Goal: Task Accomplishment & Management: Complete application form

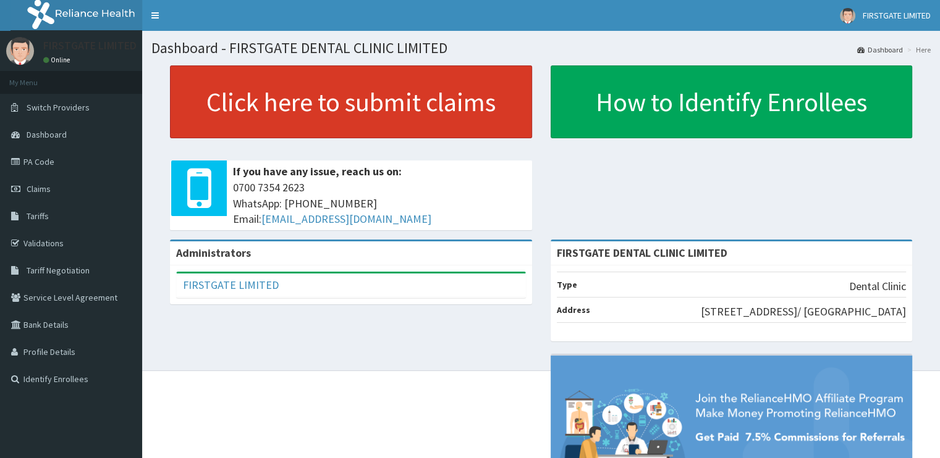
click at [264, 95] on link "Click here to submit claims" at bounding box center [351, 101] width 362 height 73
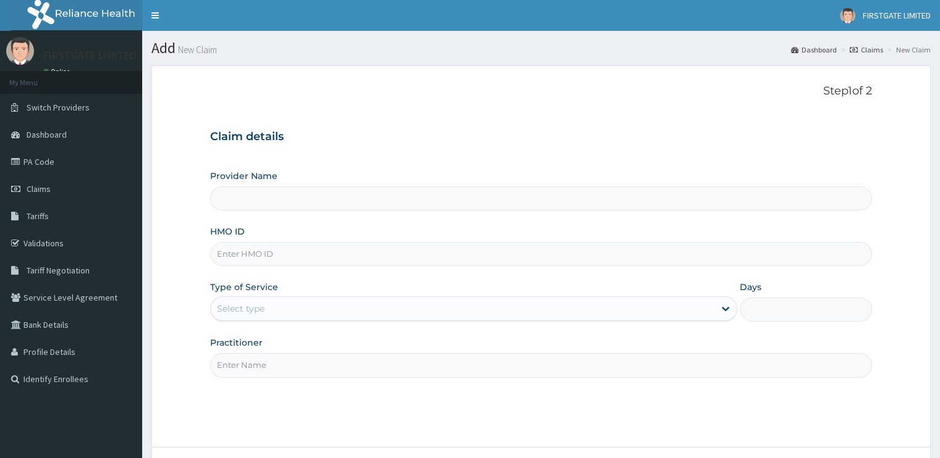
type input "FIRSTGATE DENTAL CLINIC LIMITED"
click at [267, 253] on input "HMO ID" at bounding box center [540, 254] width 661 height 24
click at [727, 311] on icon at bounding box center [725, 309] width 12 height 12
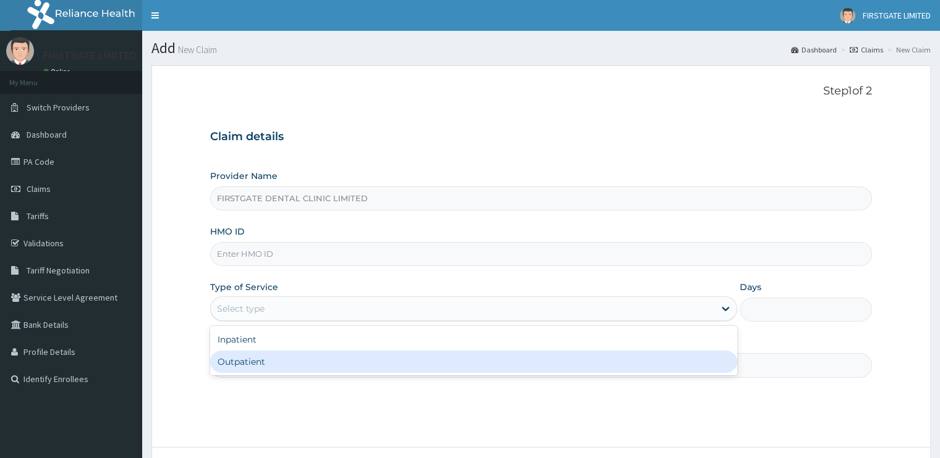
click at [678, 363] on div "Outpatient" at bounding box center [473, 362] width 527 height 22
type input "1"
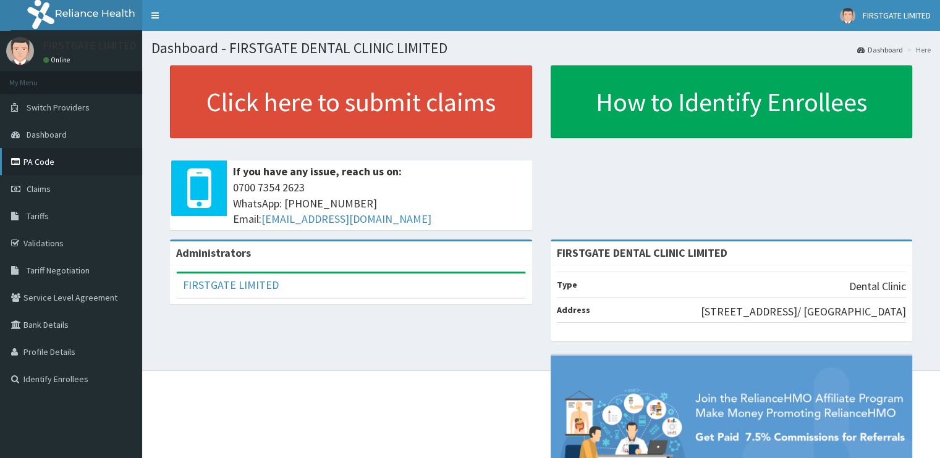
click at [62, 158] on link "PA Code" at bounding box center [71, 161] width 142 height 27
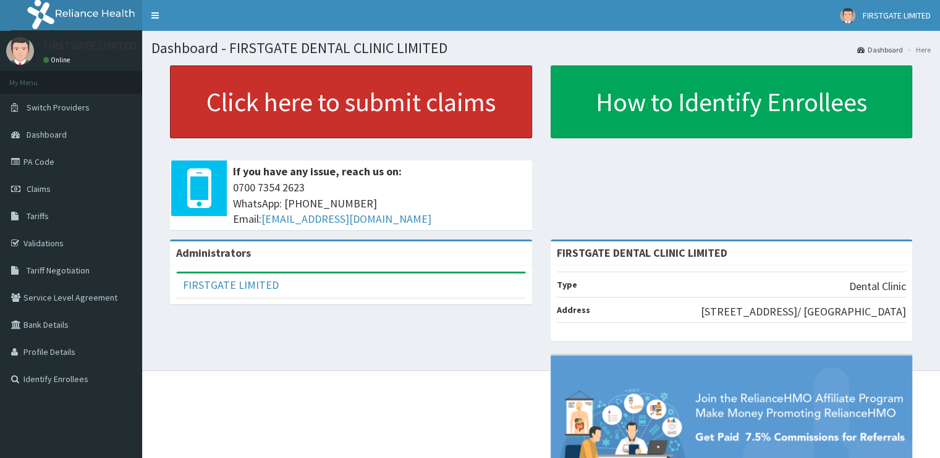
click at [340, 113] on link "Click here to submit claims" at bounding box center [351, 101] width 362 height 73
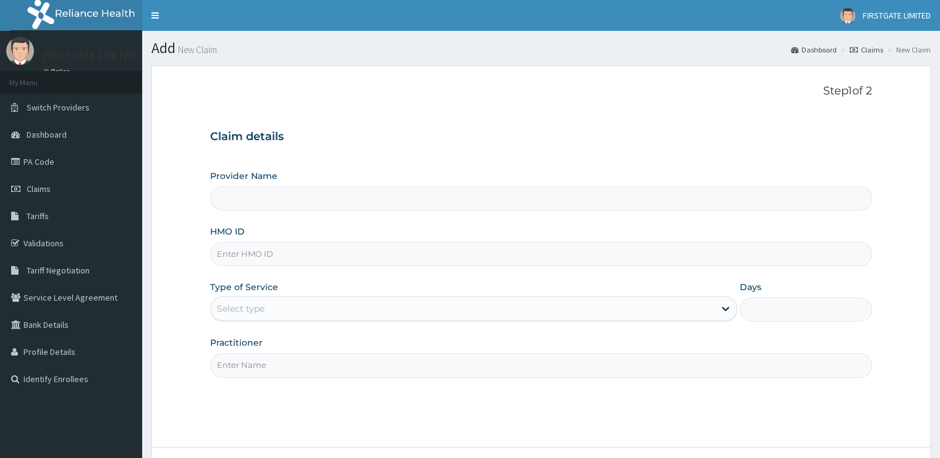
type input "FIRSTGATE DENTAL CLINIC LIMITED"
click at [241, 251] on input "HMO ID" at bounding box center [540, 254] width 661 height 24
paste input "ERM/10138/A"
type input "ERM/10138/A"
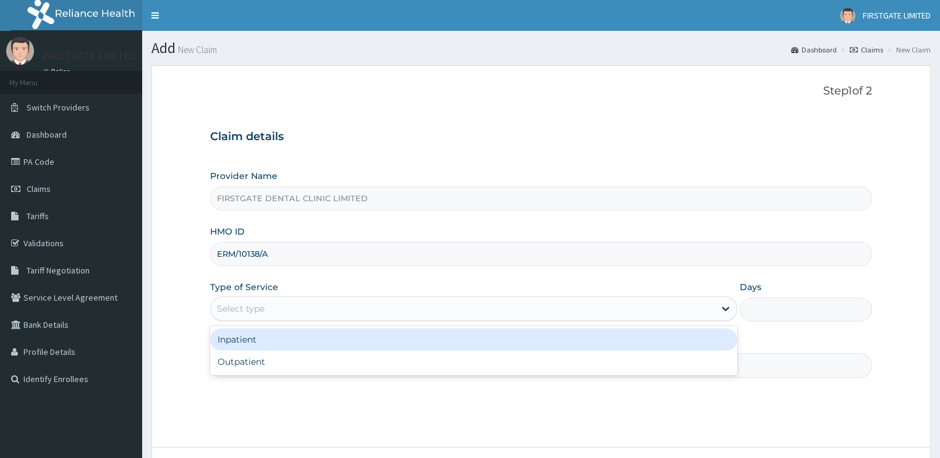
click at [727, 310] on icon at bounding box center [725, 310] width 7 height 4
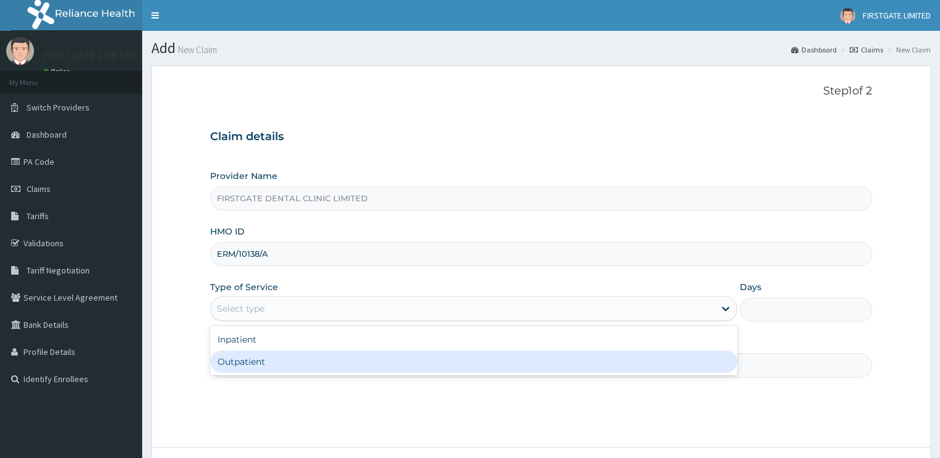
click at [710, 366] on div "Outpatient" at bounding box center [473, 362] width 527 height 22
type input "1"
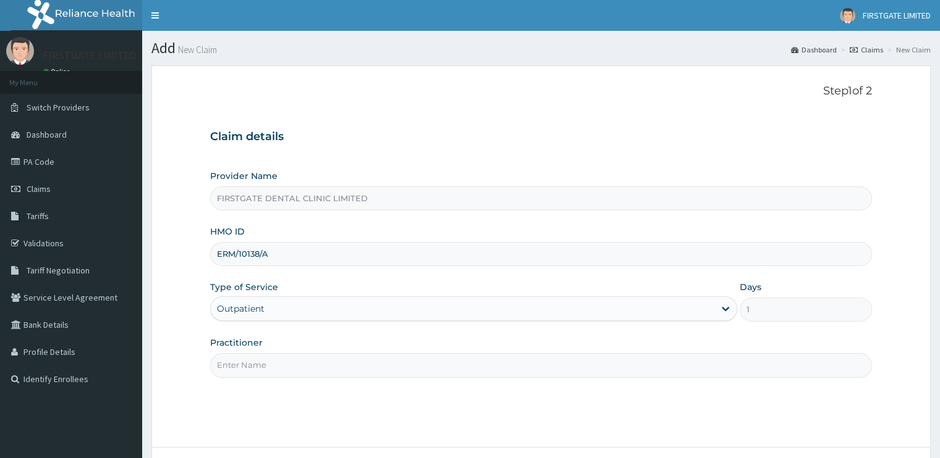
click at [710, 366] on input "Practitioner" at bounding box center [540, 365] width 661 height 24
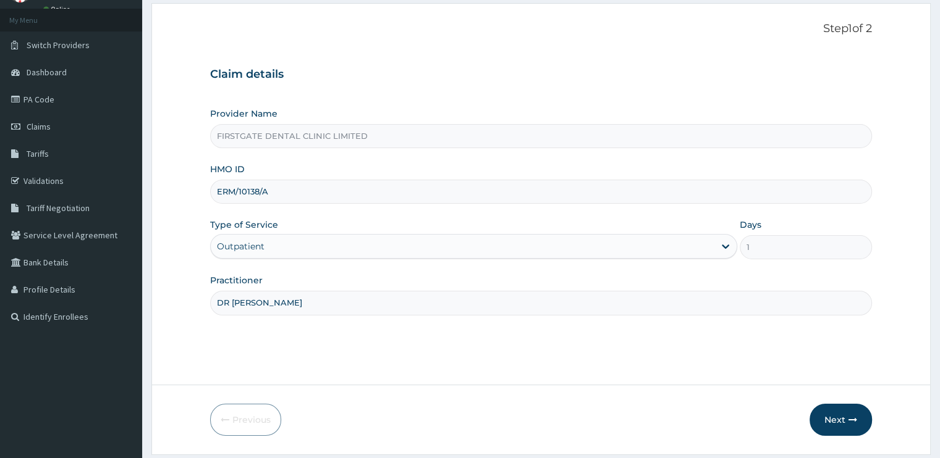
scroll to position [99, 0]
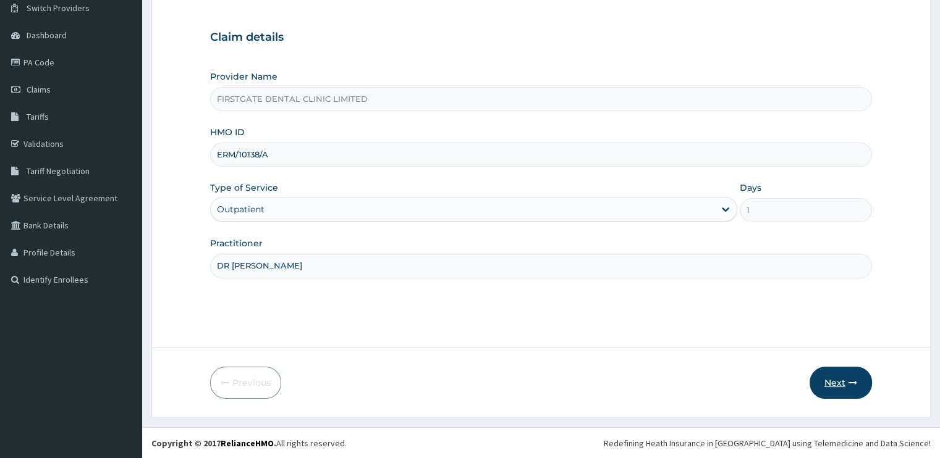
type input "DR CHIDINMA"
click at [845, 386] on button "Next" at bounding box center [840, 383] width 62 height 32
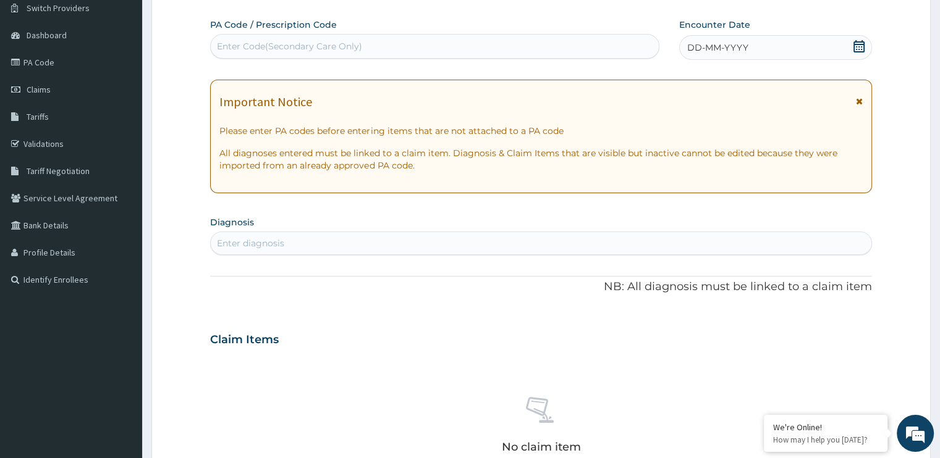
scroll to position [0, 0]
click at [295, 42] on div "Enter Code(Secondary Care Only)" at bounding box center [289, 46] width 145 height 12
paste input "B47B09"
type input "PA/B47B09"
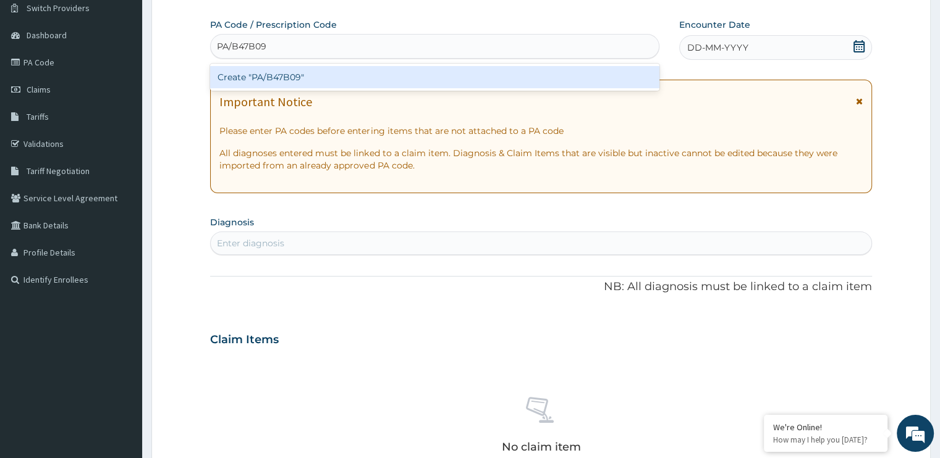
click at [304, 72] on div "Create "PA/B47B09"" at bounding box center [434, 77] width 449 height 22
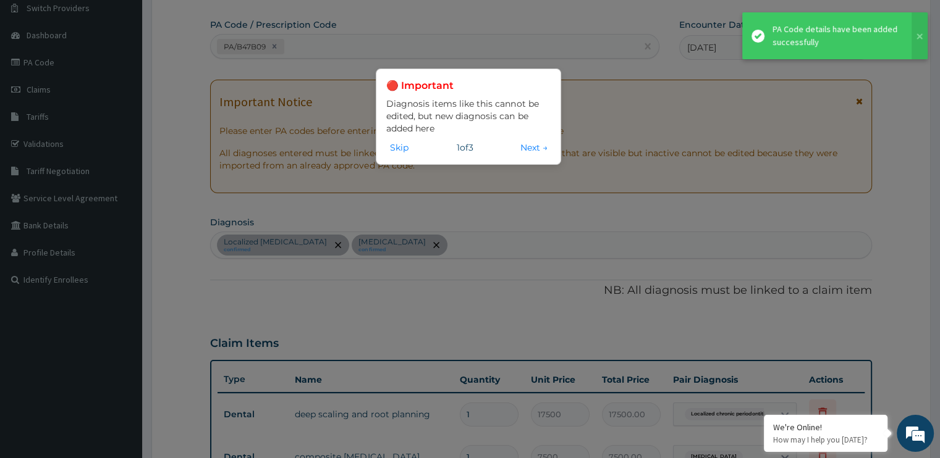
scroll to position [539, 0]
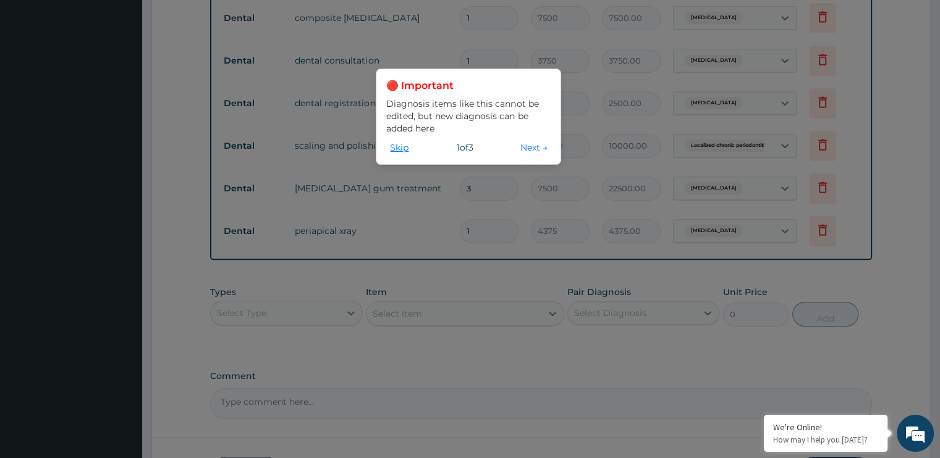
click at [397, 148] on button "Skip" at bounding box center [399, 148] width 26 height 14
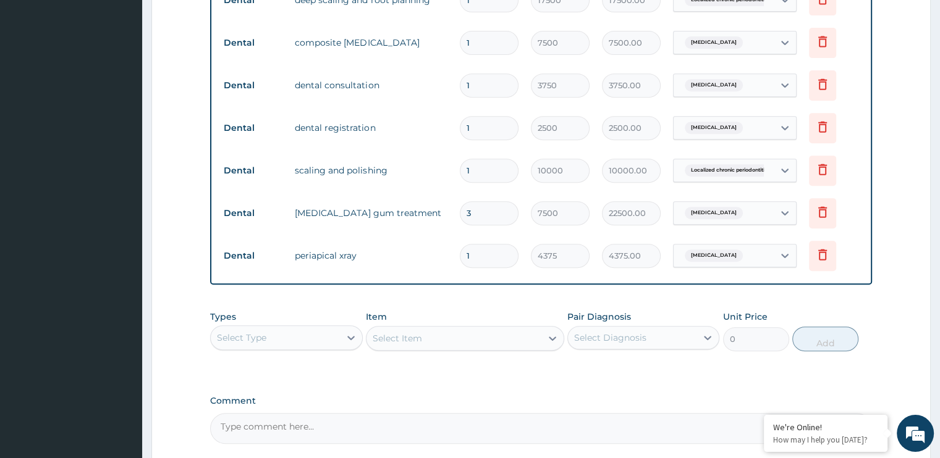
scroll to position [626, 0]
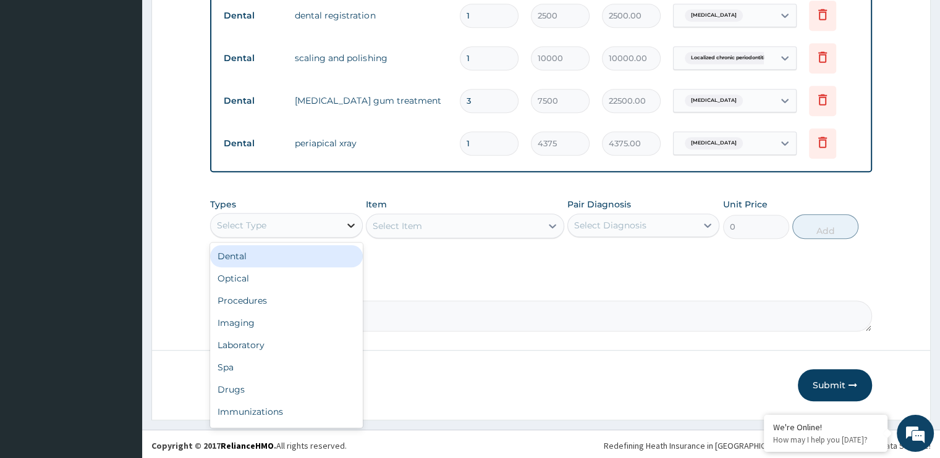
click at [349, 224] on icon at bounding box center [350, 226] width 7 height 4
click at [323, 256] on div "Dental" at bounding box center [286, 256] width 152 height 22
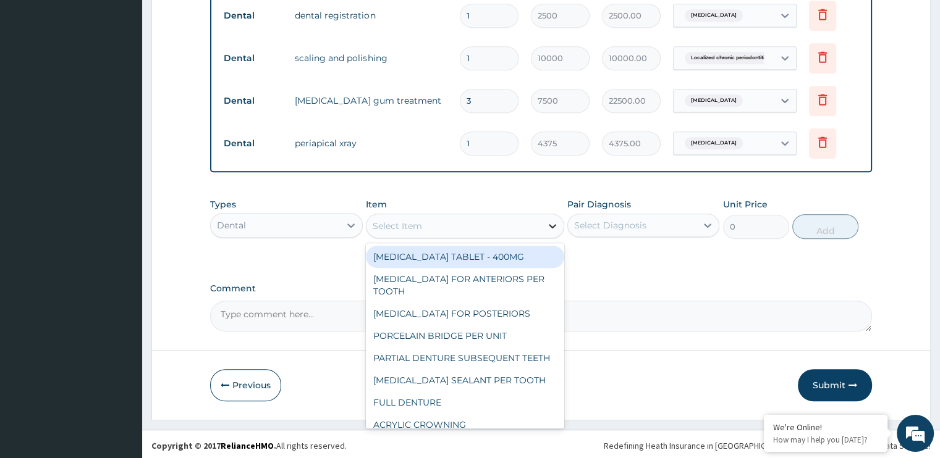
click at [549, 224] on icon at bounding box center [552, 226] width 12 height 12
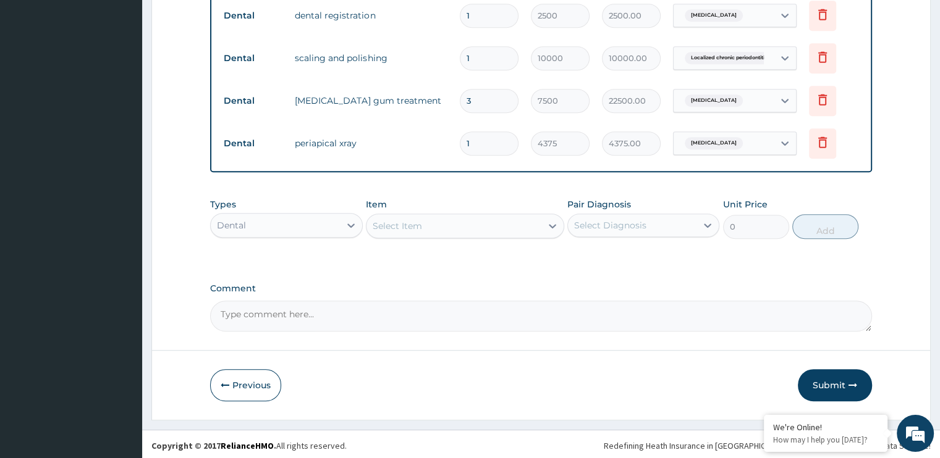
click at [870, 258] on div "Types Dental Item Select Item Pair Diagnosis Select Diagnosis Unit Price 0 Add" at bounding box center [540, 228] width 661 height 72
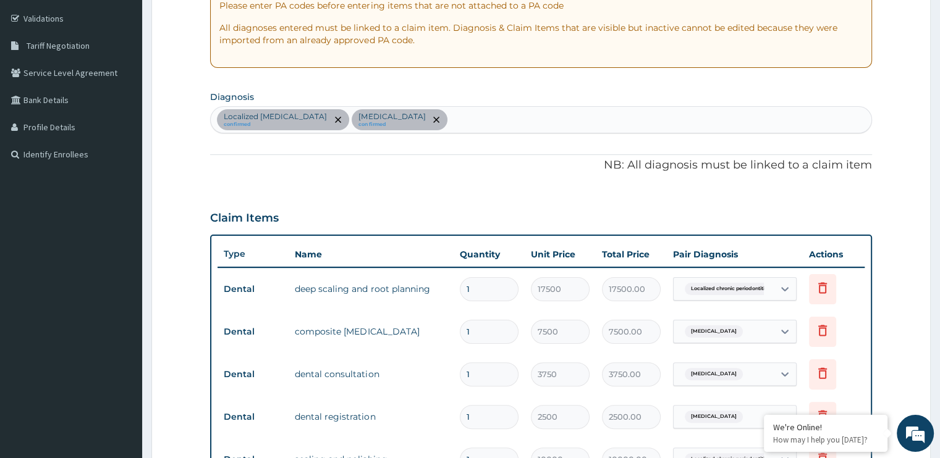
click at [934, 199] on section "Step 2 of 2 PA Code / Prescription Code PA/B47B09 Encounter Date 23-09-2025 Imp…" at bounding box center [541, 331] width 798 height 1000
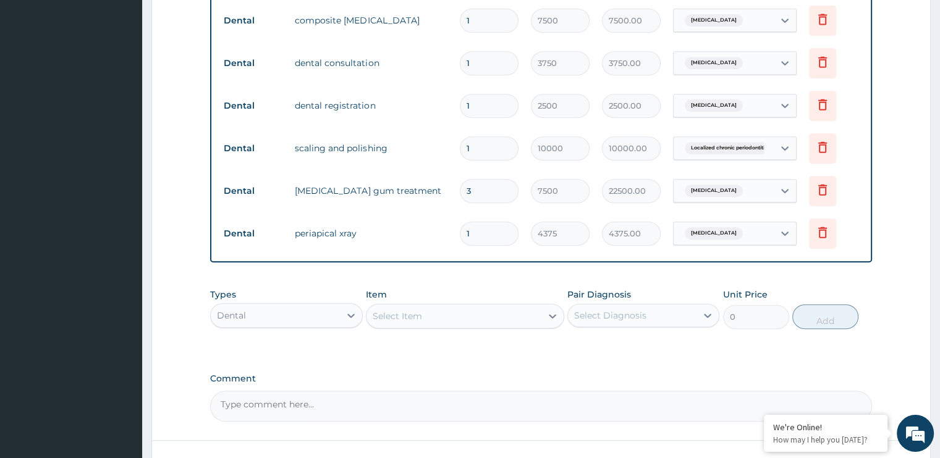
scroll to position [626, 0]
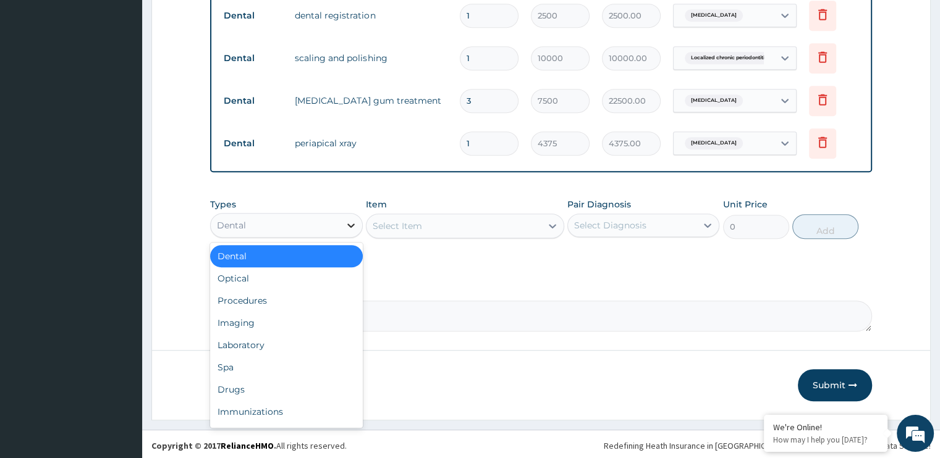
click at [349, 224] on icon at bounding box center [350, 226] width 7 height 4
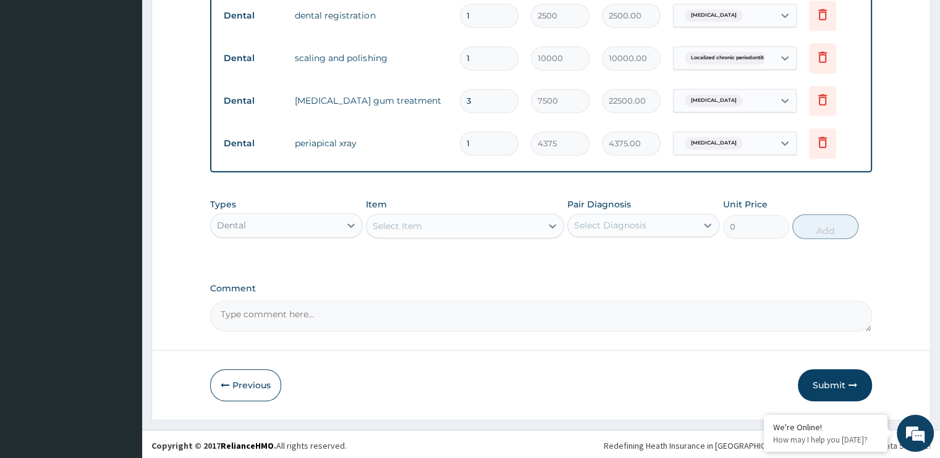
click at [435, 260] on div "Types Dental Item Select Item Pair Diagnosis Select Diagnosis Unit Price 0 Add" at bounding box center [540, 228] width 661 height 72
click at [833, 382] on button "Submit" at bounding box center [835, 385] width 74 height 32
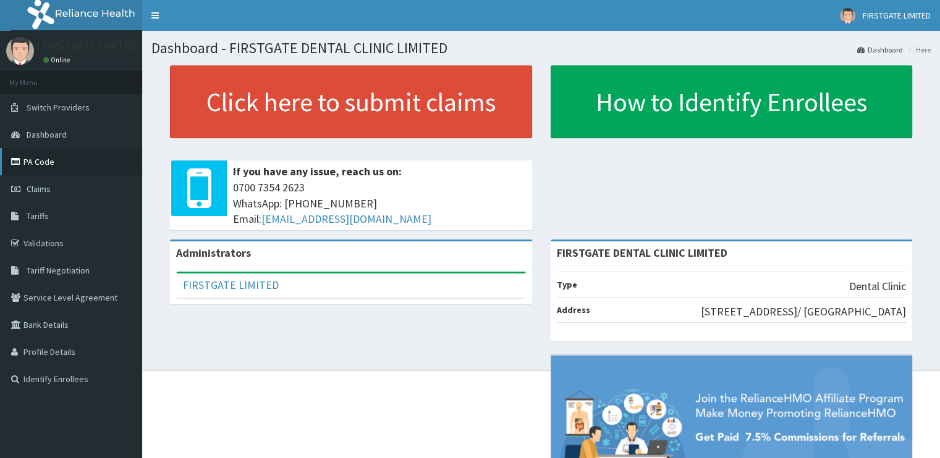
click at [54, 166] on link "PA Code" at bounding box center [71, 161] width 142 height 27
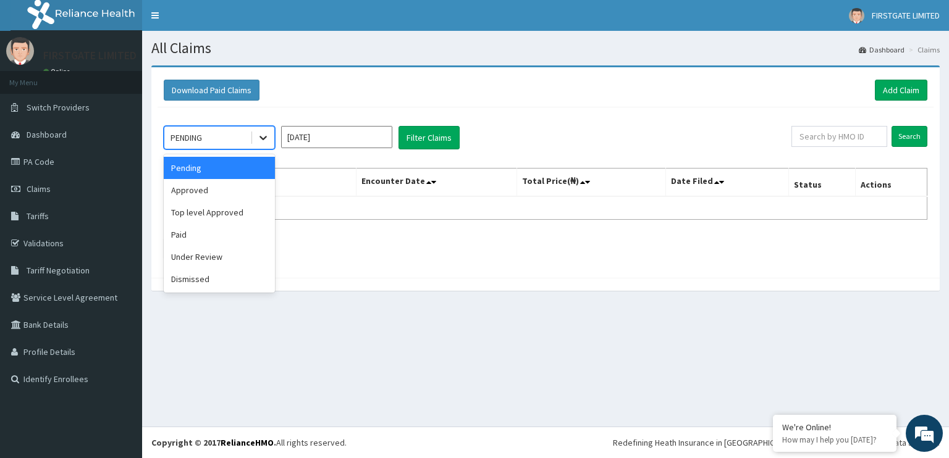
click at [263, 134] on icon at bounding box center [263, 138] width 12 height 12
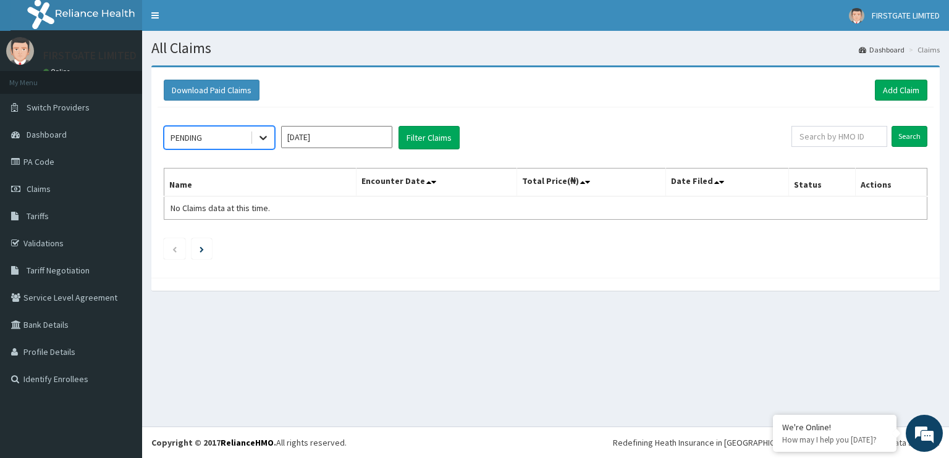
click at [263, 134] on icon at bounding box center [263, 138] width 12 height 12
click at [47, 132] on span "Dashboard" at bounding box center [47, 134] width 40 height 11
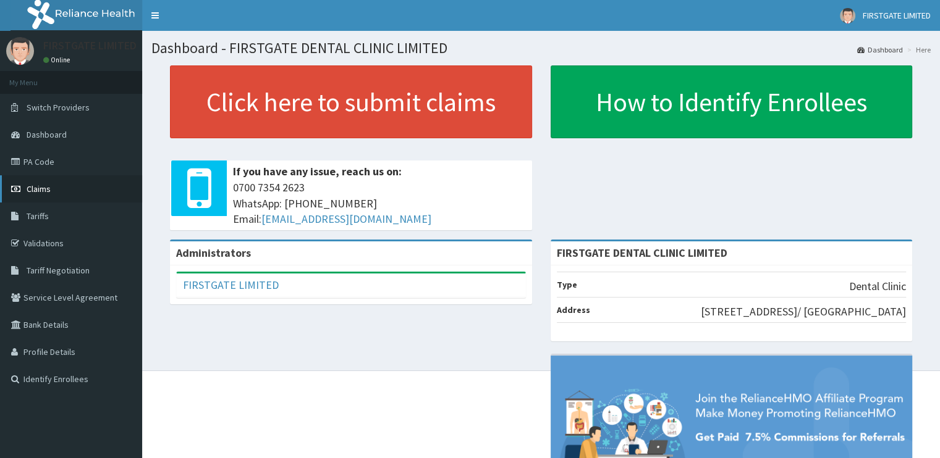
click at [35, 192] on span "Claims" at bounding box center [39, 189] width 24 height 11
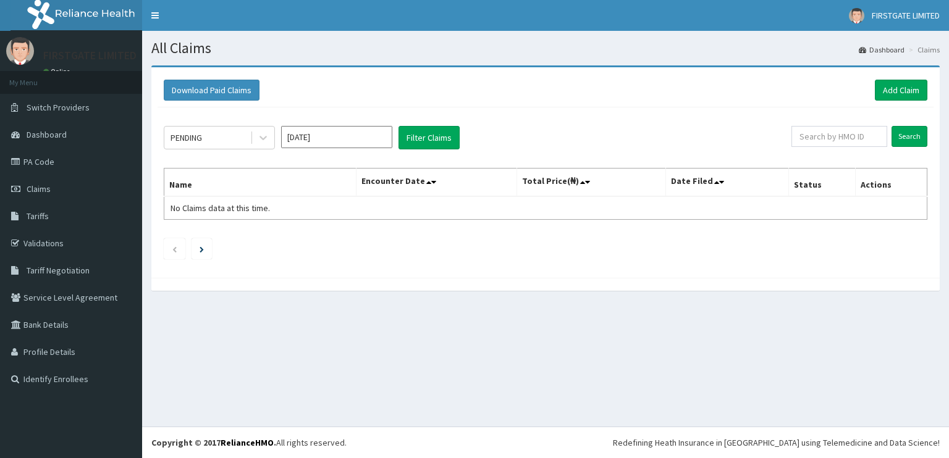
click at [923, 49] on li "Claims" at bounding box center [923, 49] width 34 height 11
click at [69, 163] on link "PA Code" at bounding box center [71, 161] width 142 height 27
